Goal: Task Accomplishment & Management: Use online tool/utility

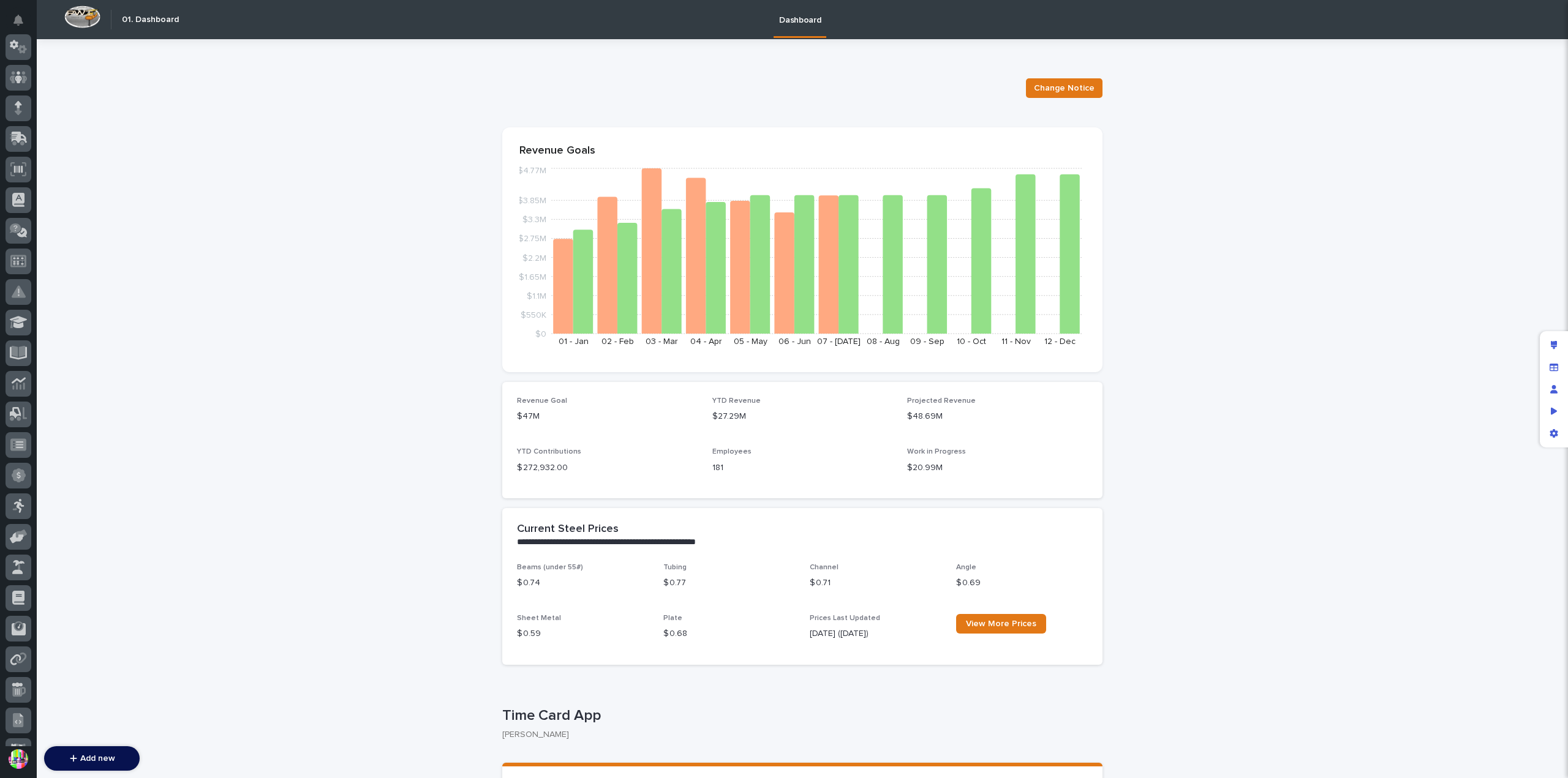
scroll to position [183, 0]
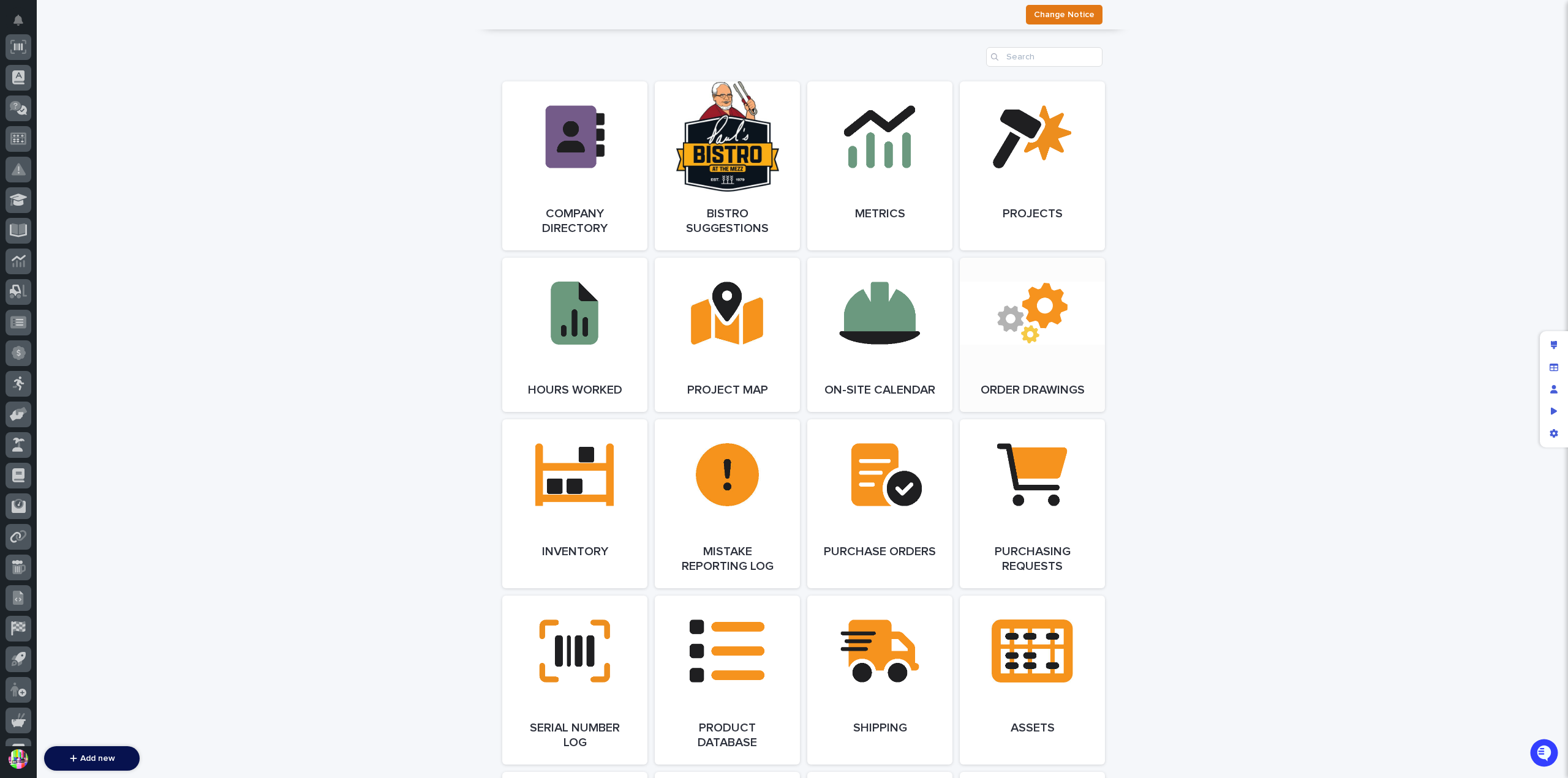
click at [1009, 345] on link "Open Link" at bounding box center [1032, 334] width 146 height 154
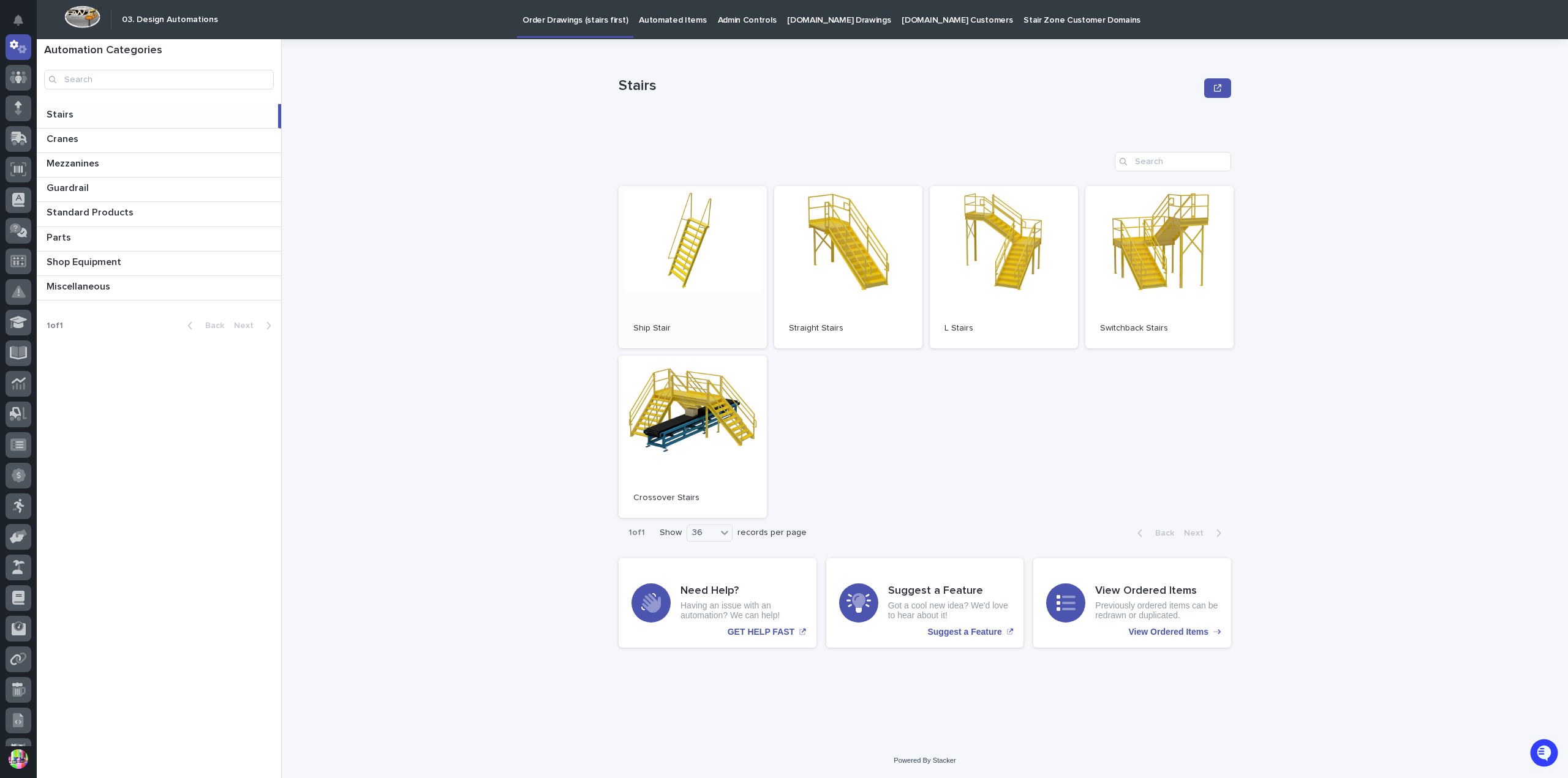
click at [696, 237] on link "Open" at bounding box center [693, 267] width 148 height 162
click at [116, 141] on p at bounding box center [161, 138] width 229 height 11
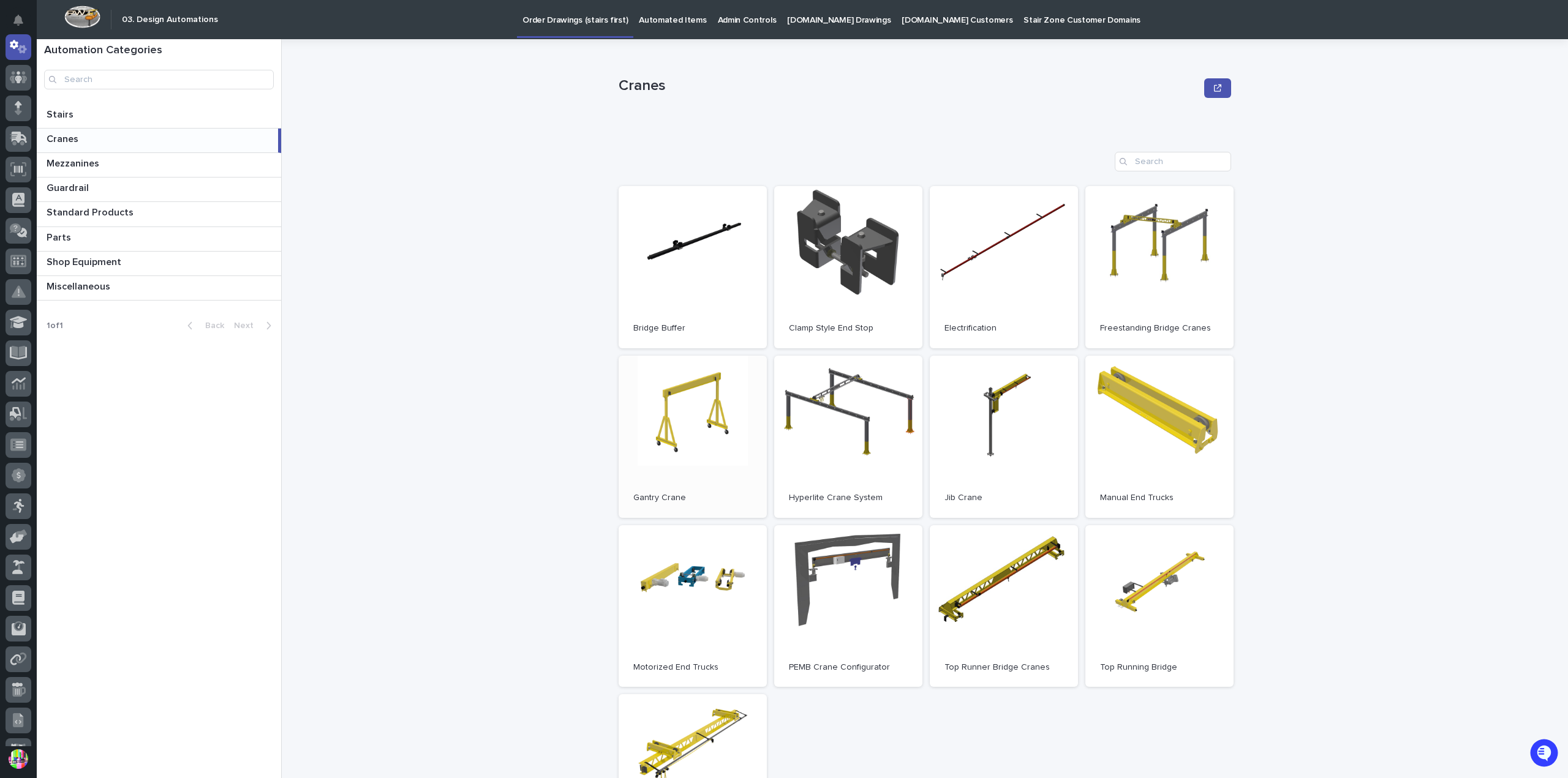
click at [671, 415] on link "Open" at bounding box center [693, 437] width 148 height 162
click at [1083, 92] on p "Cranes" at bounding box center [909, 86] width 581 height 18
drag, startPoint x: 662, startPoint y: 79, endPoint x: 612, endPoint y: 84, distance: 50.2
click at [612, 84] on div "Cranes Cranes Sorry, there was an error saving your record. Please try again. P…" at bounding box center [932, 408] width 1272 height 739
click at [884, 140] on div "Loading... Saving… Open Bridge Buffer Open Clamp Style End Stop Open Electrific…" at bounding box center [925, 512] width 612 height 770
